Goal: Find specific page/section: Find specific page/section

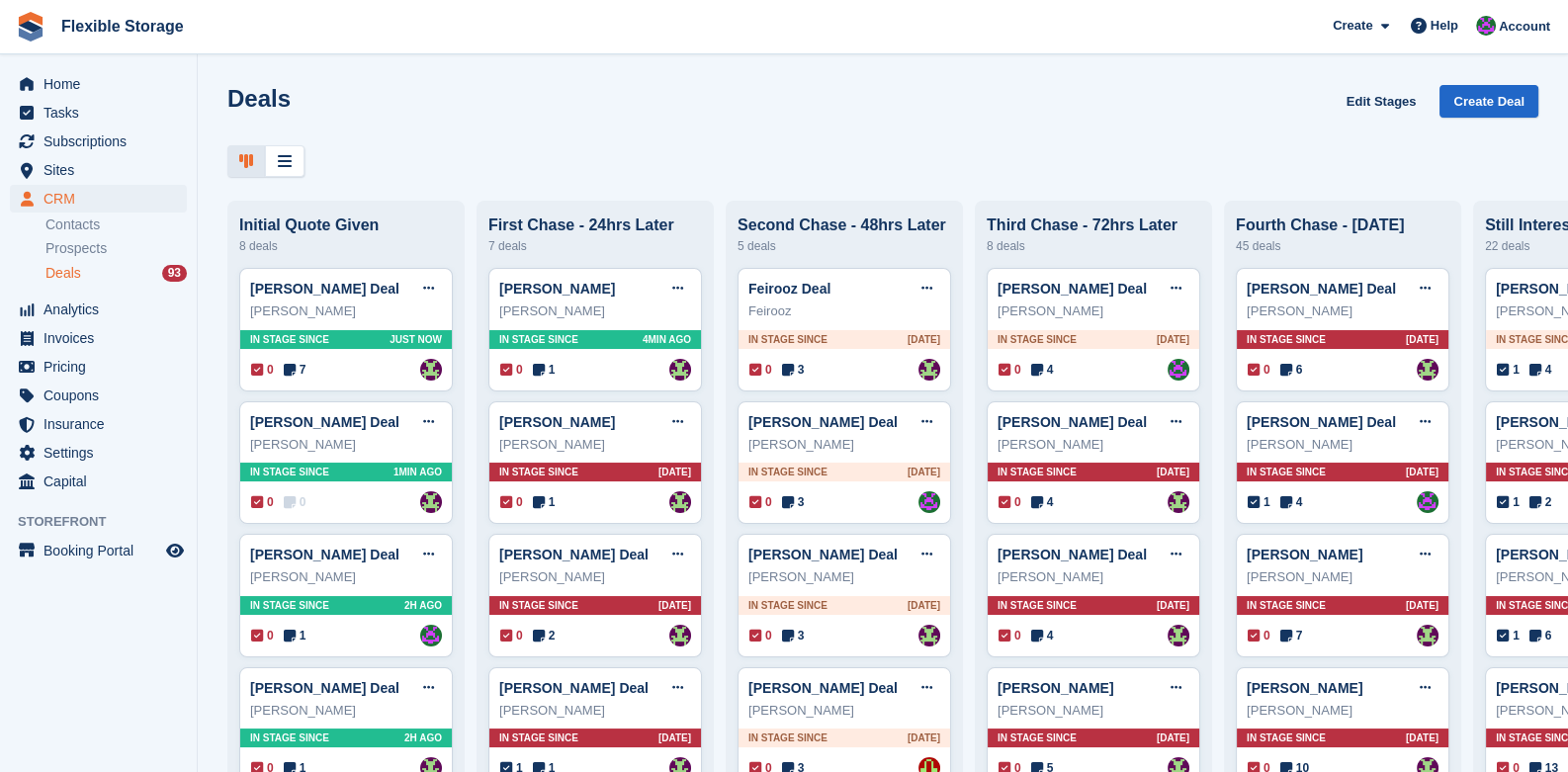
scroll to position [196, 0]
click at [116, 31] on link "Flexible Storage" at bounding box center [122, 26] width 138 height 33
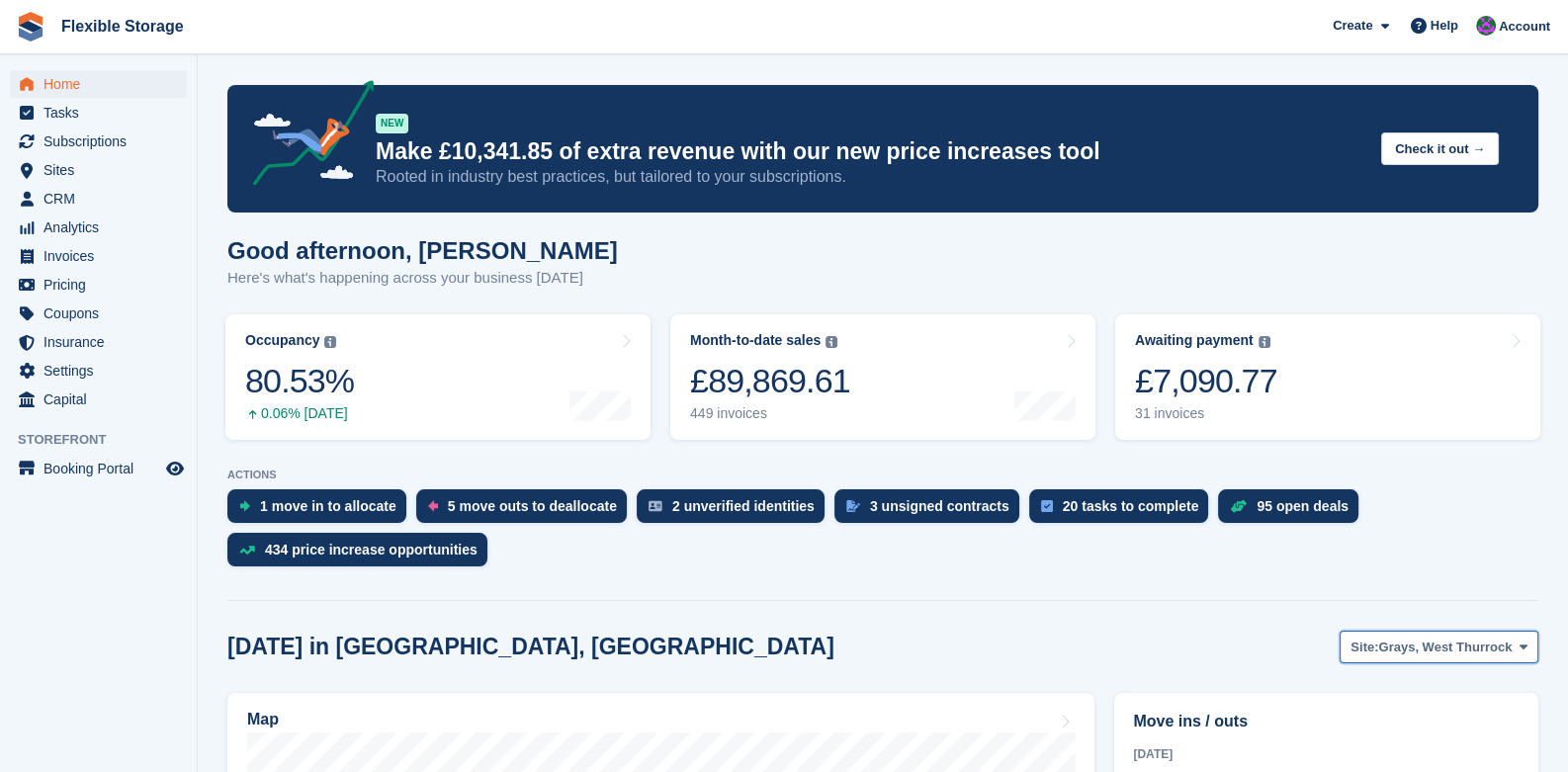
click at [1440, 647] on span "Grays, West Thurrock" at bounding box center [1444, 647] width 133 height 20
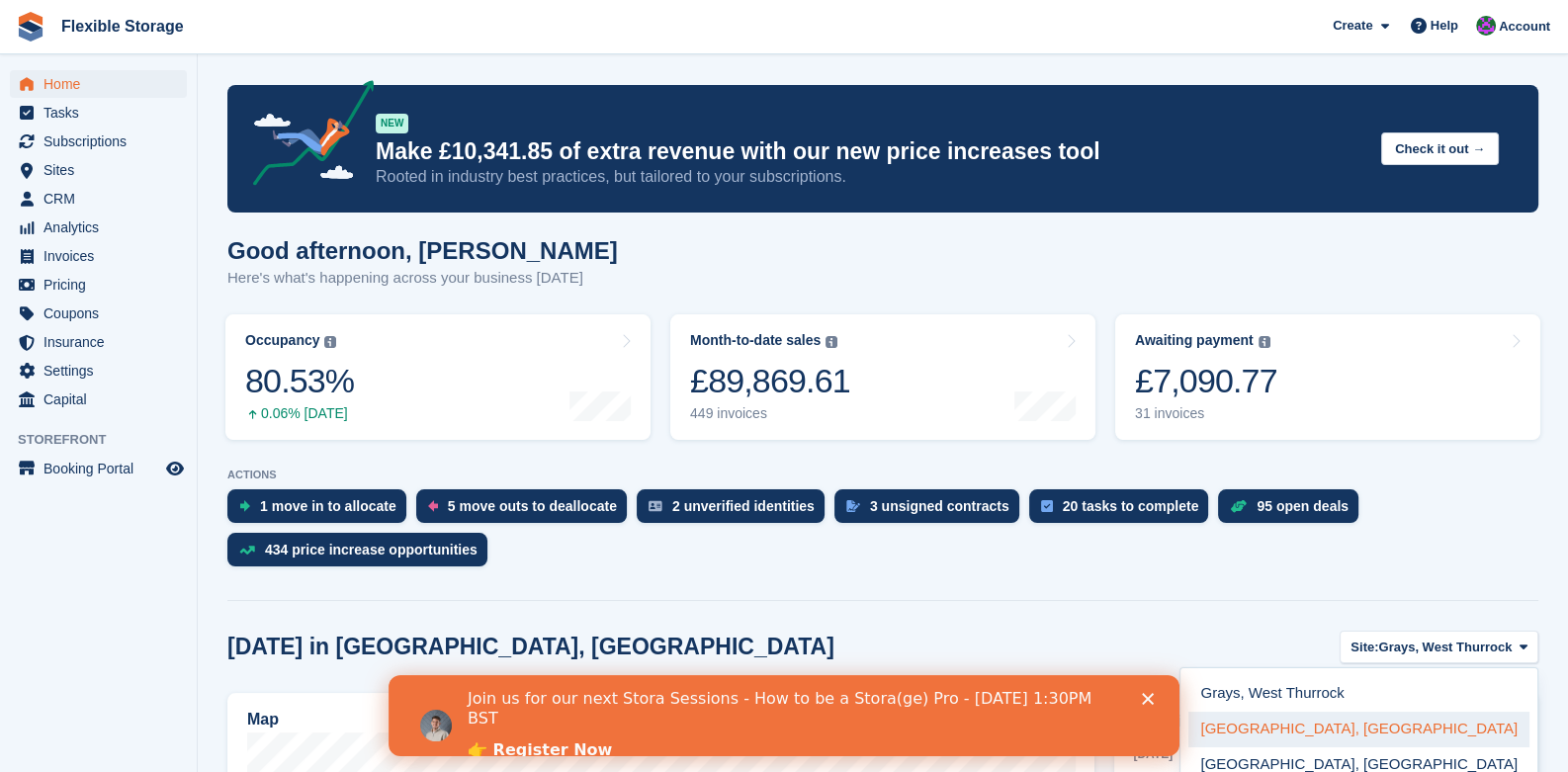
click at [1375, 729] on link "[GEOGRAPHIC_DATA], [GEOGRAPHIC_DATA]" at bounding box center [1359, 729] width 341 height 36
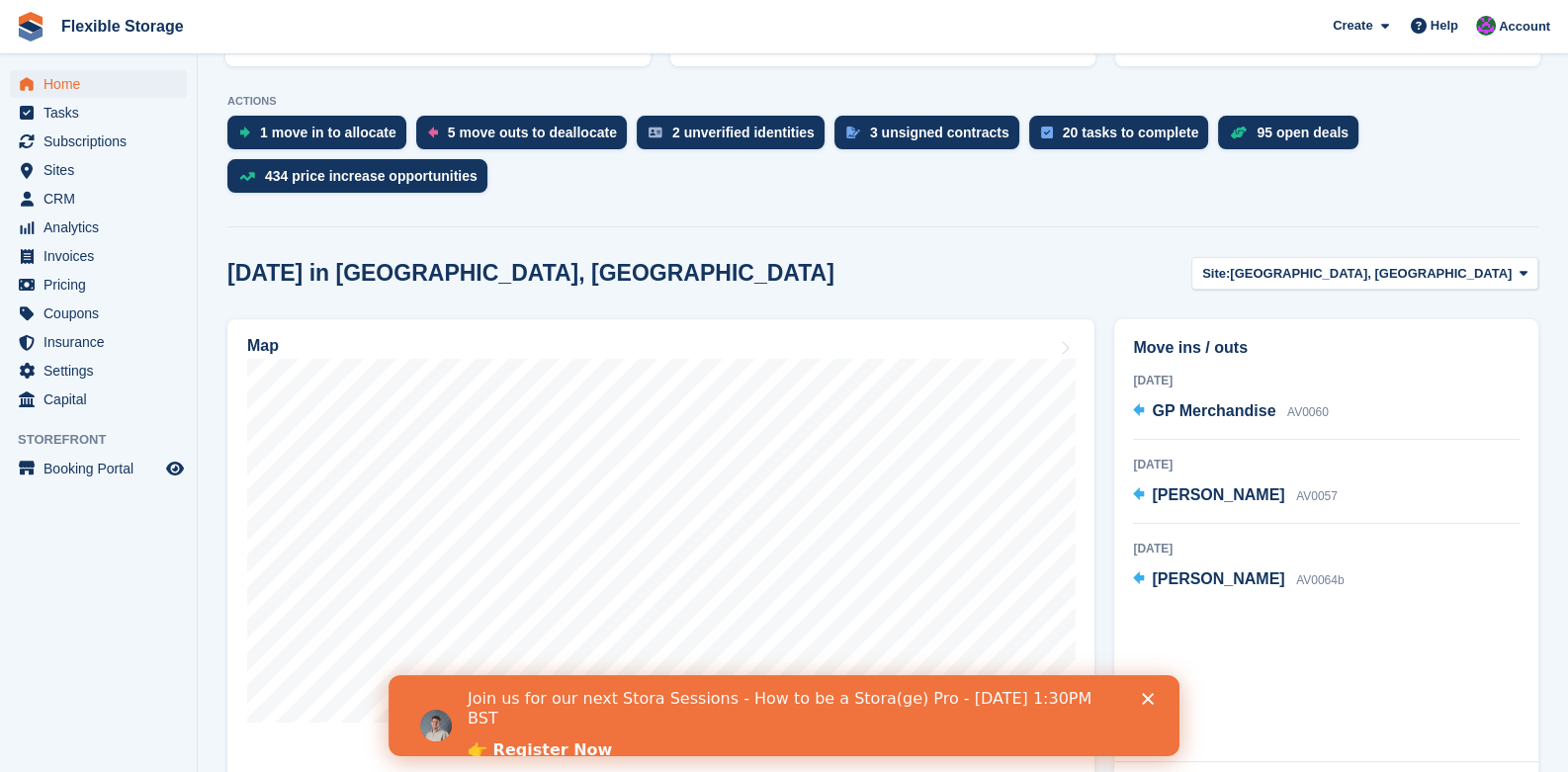
scroll to position [493, 0]
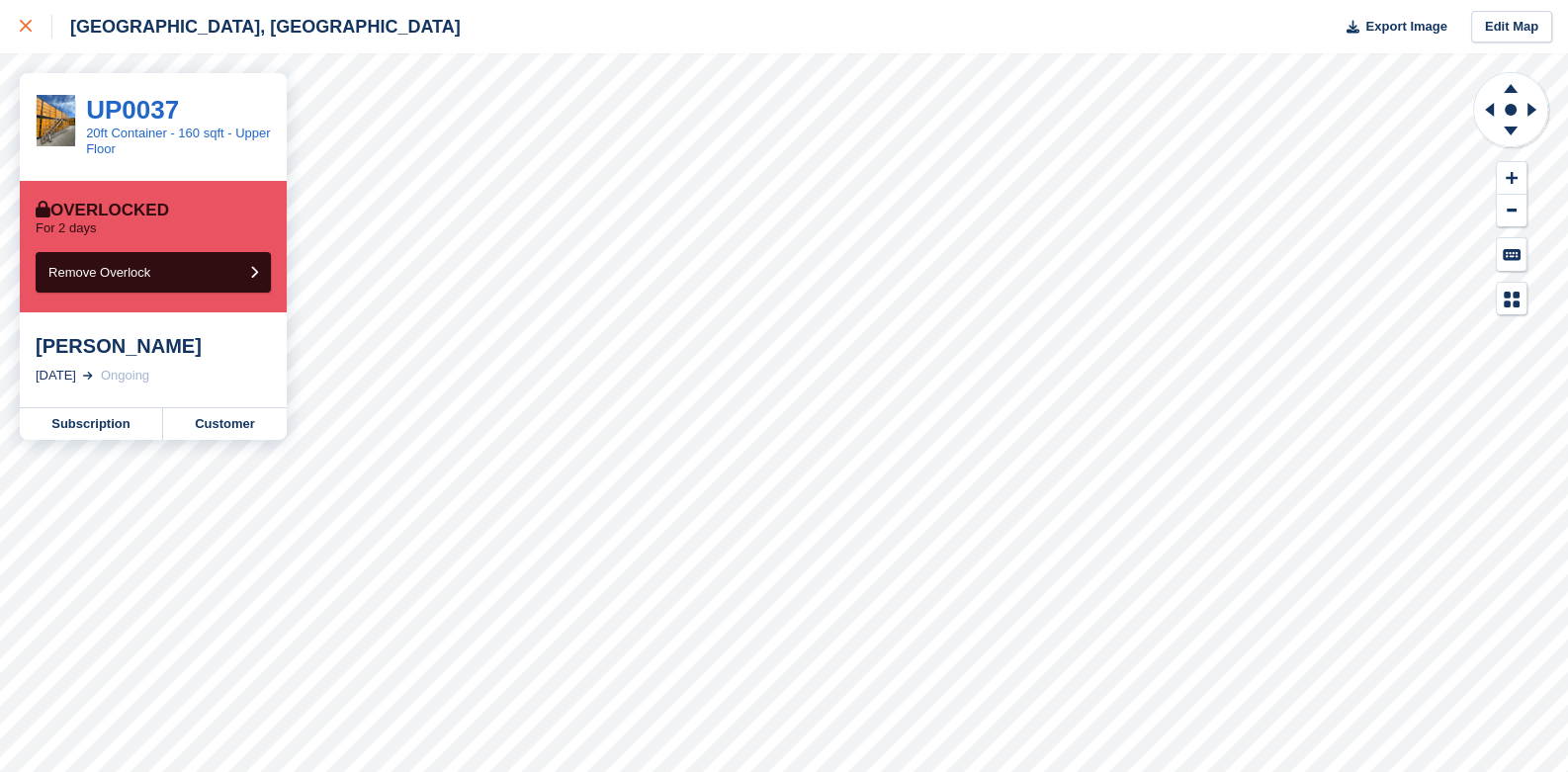
click at [30, 17] on div at bounding box center [36, 27] width 33 height 24
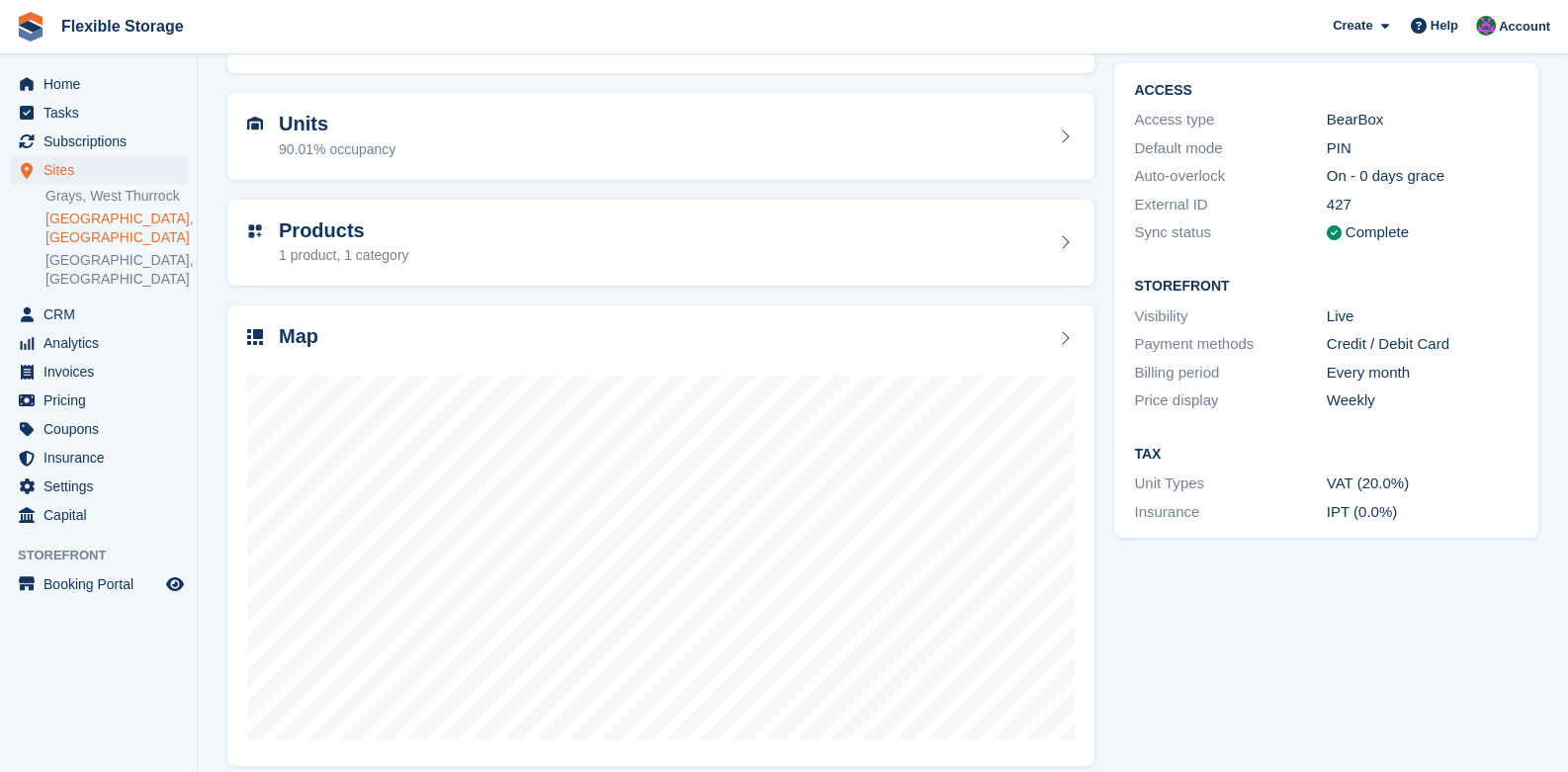
scroll to position [177, 0]
